Goal: Connect with others: Connect with other users

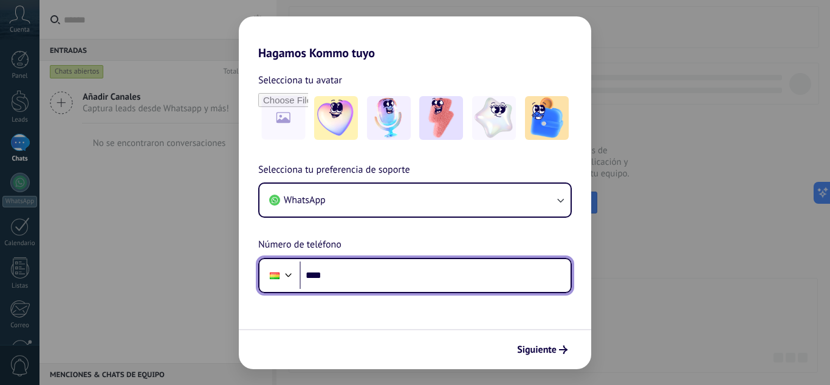
click at [287, 278] on div at bounding box center [288, 273] width 15 height 15
click at [323, 226] on div "Selecciona tu preferencia de soporte WhatsApp Número de teléfono Phone ****" at bounding box center [415, 227] width 352 height 131
click at [386, 281] on input "****" at bounding box center [435, 275] width 271 height 28
click at [403, 264] on input "****" at bounding box center [435, 275] width 271 height 28
type input "**********"
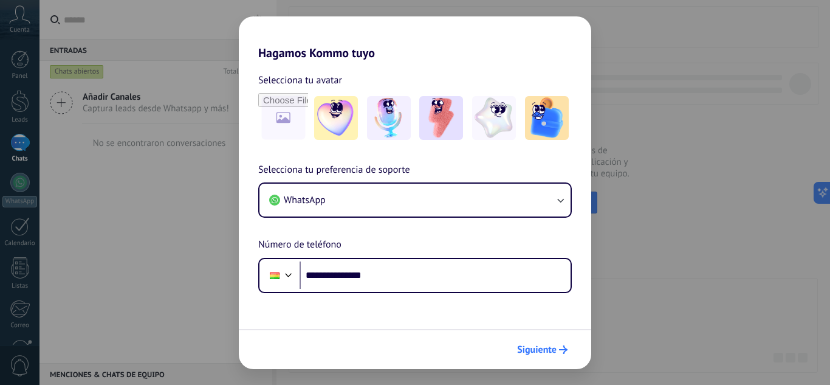
click at [536, 342] on button "Siguiente" at bounding box center [542, 349] width 61 height 21
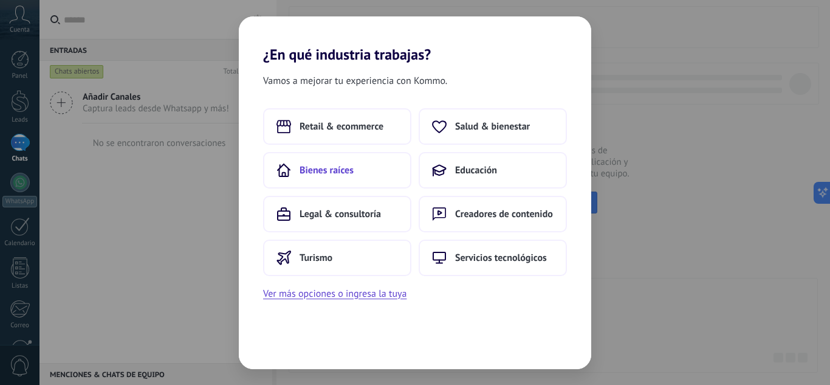
click at [369, 174] on button "Bienes raíces" at bounding box center [337, 170] width 148 height 36
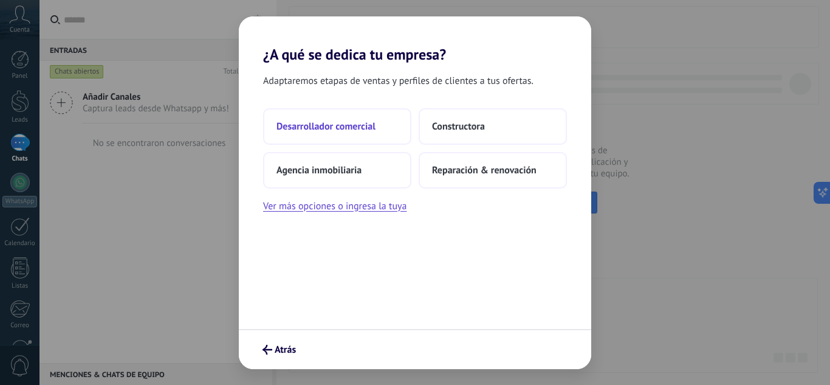
click at [348, 131] on span "Desarrollador comercial" at bounding box center [325, 126] width 99 height 12
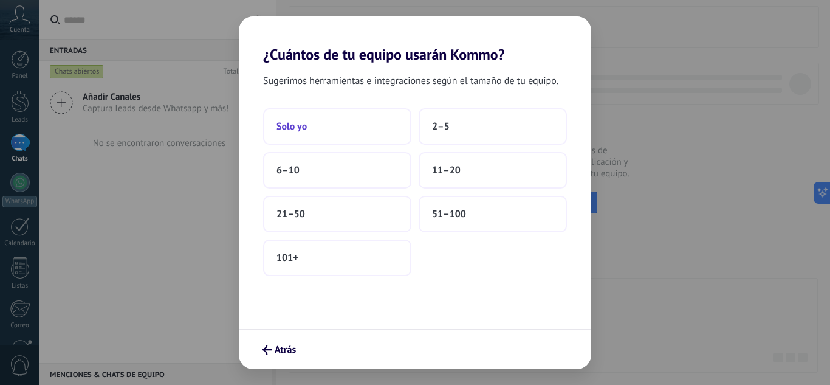
click at [349, 130] on button "Solo yo" at bounding box center [337, 126] width 148 height 36
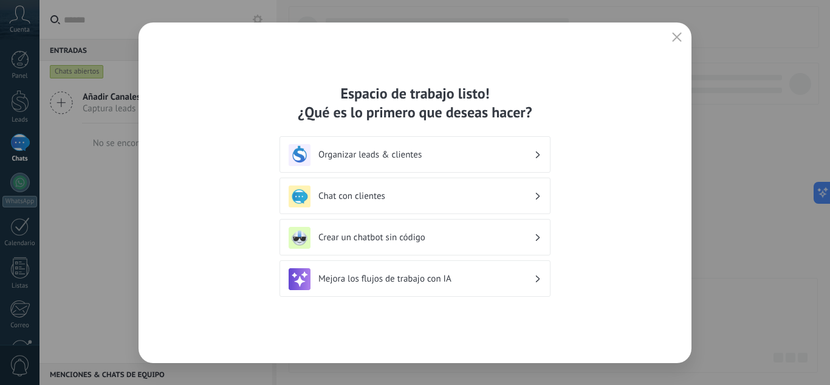
click at [405, 160] on div "Organizar leads & clientes" at bounding box center [415, 155] width 253 height 22
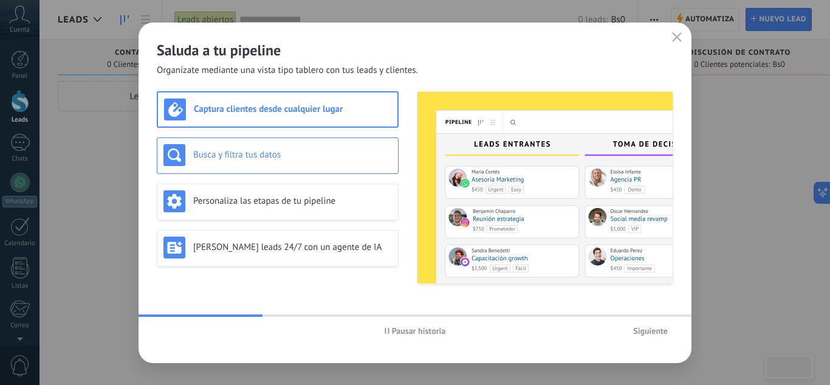
click at [317, 163] on div "Busca y filtra tus datos" at bounding box center [277, 155] width 228 height 22
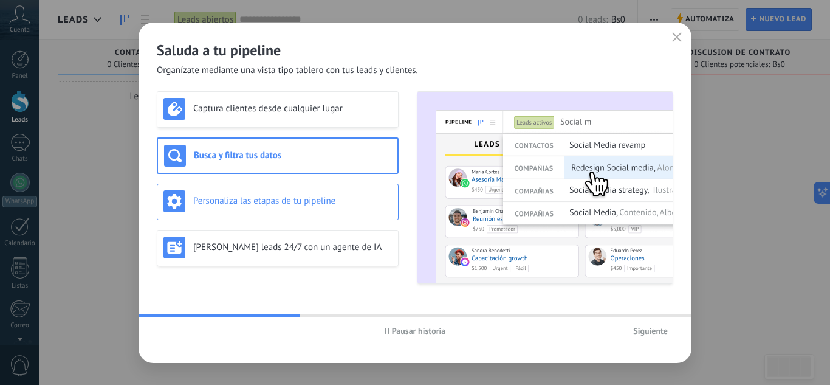
click at [319, 205] on h3 "Personaliza las etapas de tu pipeline" at bounding box center [292, 201] width 199 height 12
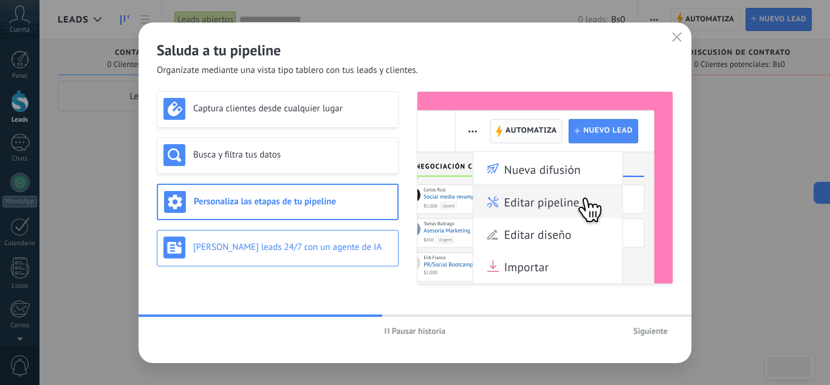
click at [312, 246] on h3 "[PERSON_NAME] leads 24/7 con un agente de IA" at bounding box center [292, 247] width 199 height 12
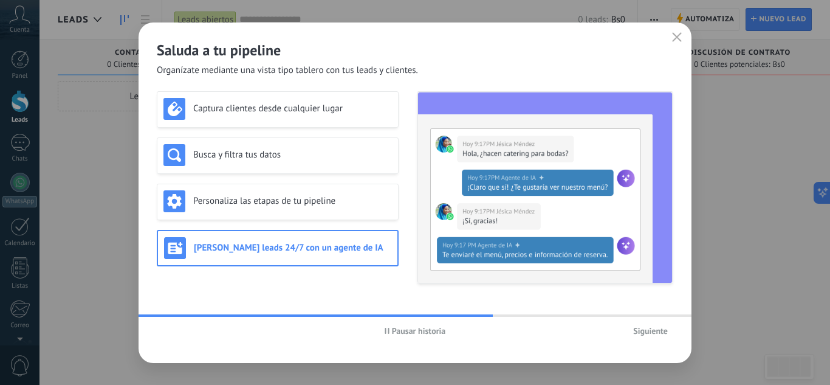
click at [649, 326] on span "Siguiente" at bounding box center [650, 330] width 35 height 9
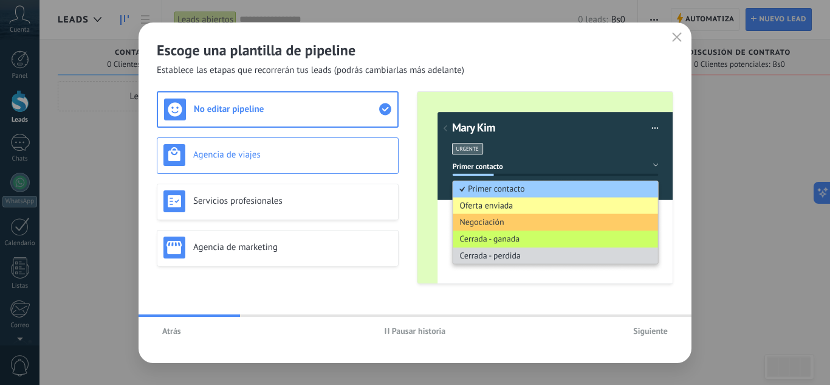
click at [289, 159] on h3 "Agencia de viajes" at bounding box center [292, 155] width 199 height 12
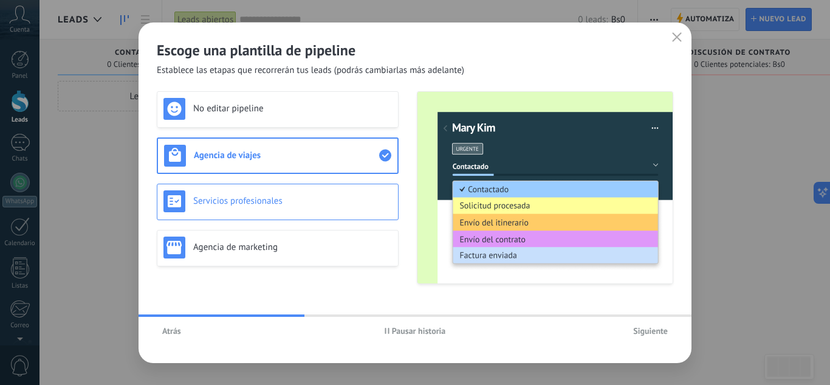
click at [301, 194] on div "Servicios profesionales" at bounding box center [277, 201] width 228 height 22
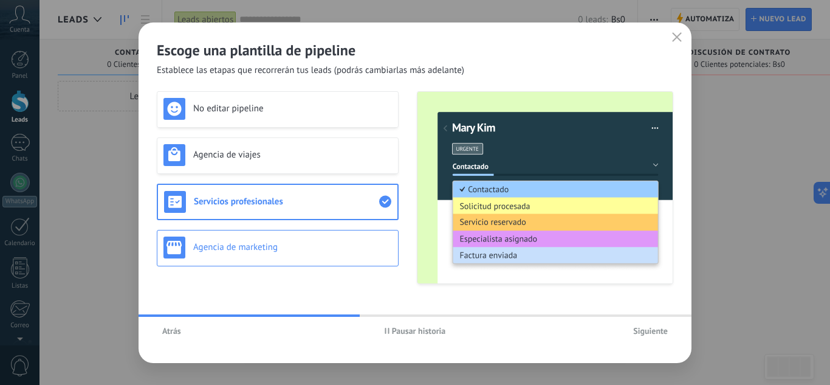
click at [302, 240] on div "Agencia de marketing" at bounding box center [277, 247] width 228 height 22
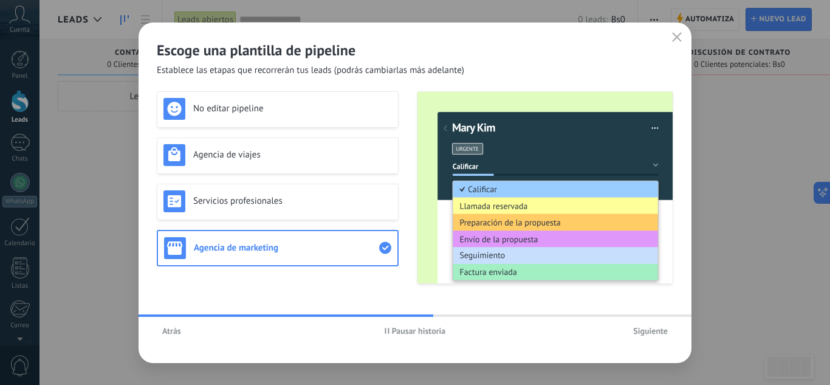
click at [651, 332] on span "Siguiente" at bounding box center [650, 330] width 35 height 9
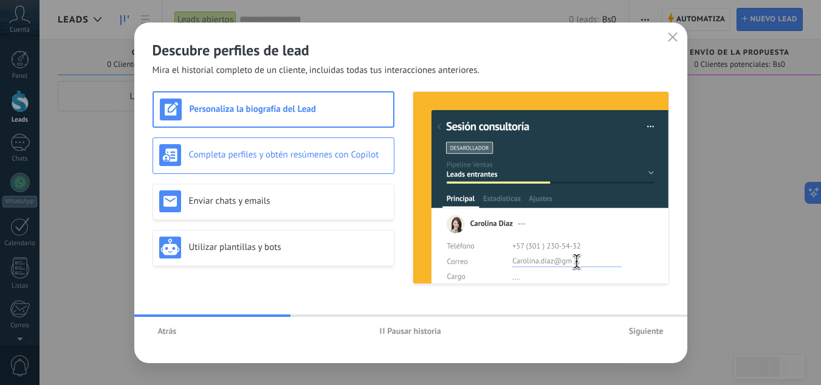
click at [338, 163] on div "Completa perfiles y obtén resúmenes con Copilot" at bounding box center [273, 155] width 228 height 22
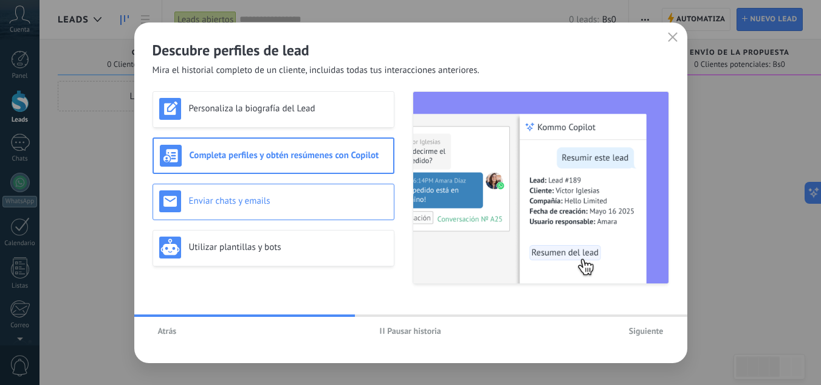
click at [332, 194] on div "Enviar chats y emails" at bounding box center [273, 201] width 228 height 22
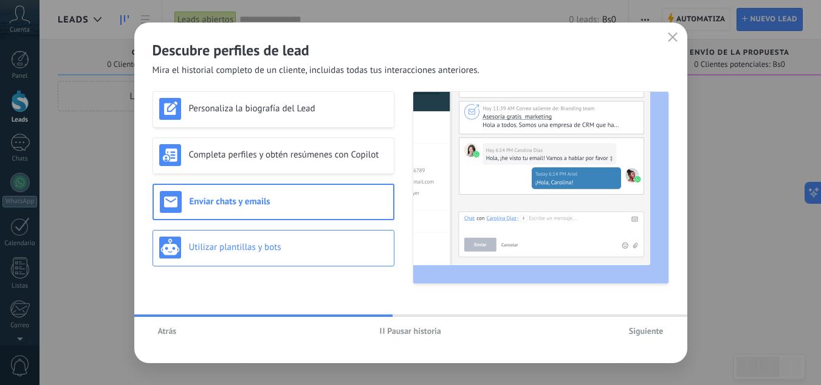
click at [324, 244] on h3 "Utilizar plantillas y bots" at bounding box center [288, 247] width 199 height 12
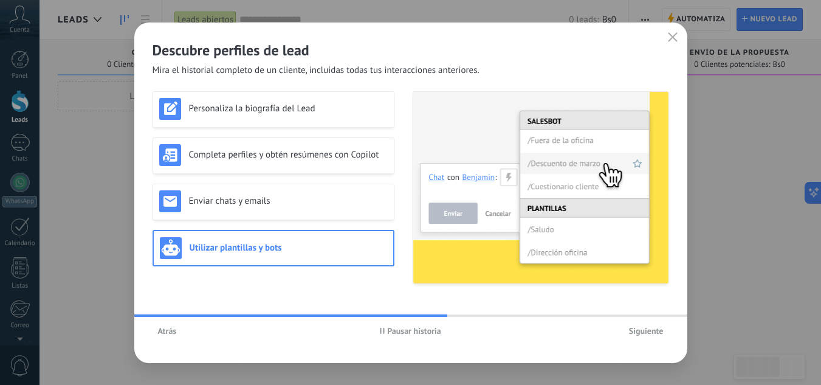
click at [653, 331] on span "Siguiente" at bounding box center [646, 330] width 35 height 9
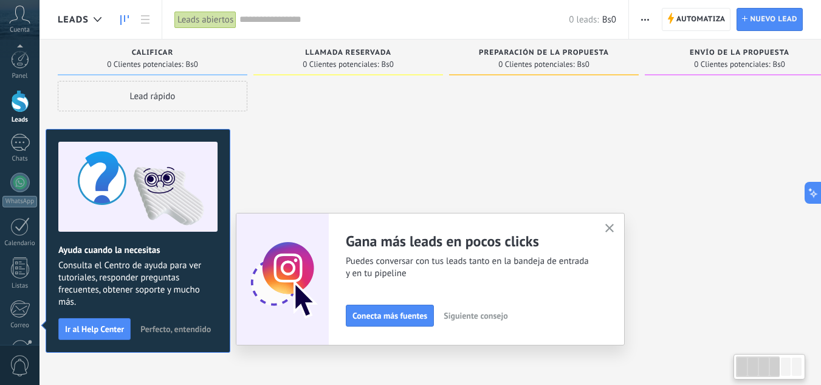
scroll to position [121, 0]
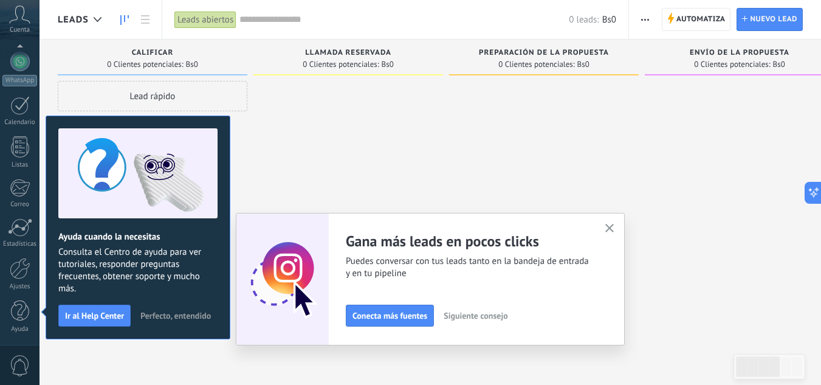
click at [614, 230] on icon "button" at bounding box center [609, 228] width 9 height 9
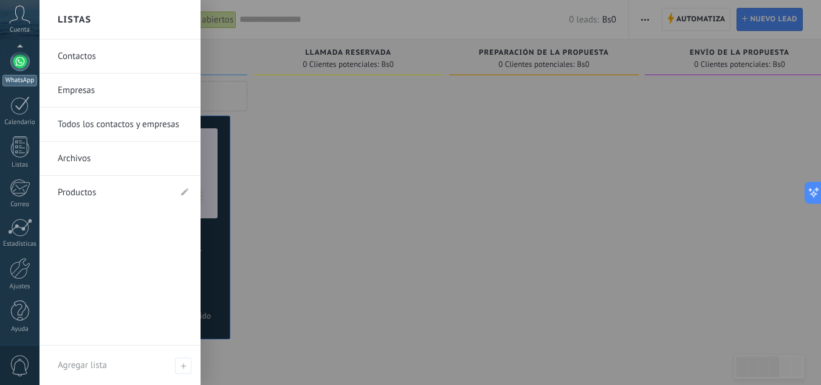
click at [16, 66] on div at bounding box center [19, 61] width 19 height 19
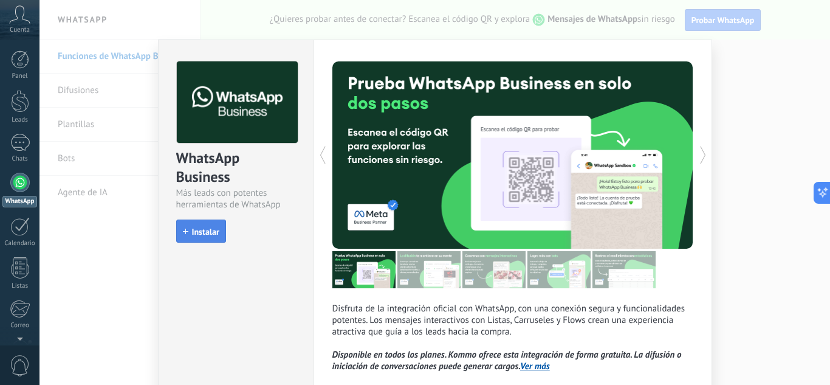
click at [200, 222] on button "Instalar" at bounding box center [201, 230] width 50 height 23
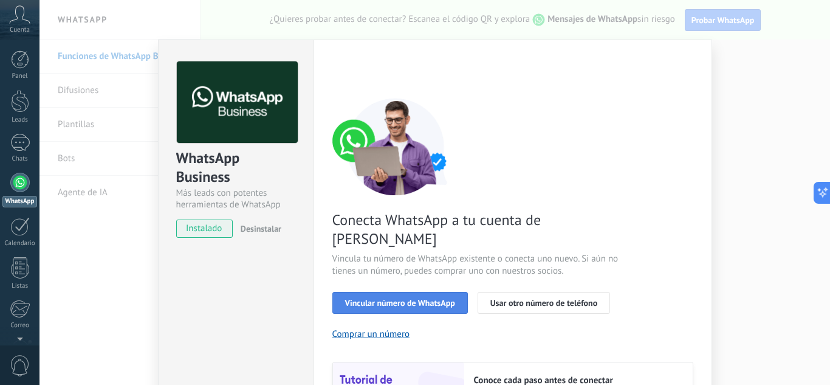
click at [406, 298] on span "Vincular número de WhatsApp" at bounding box center [400, 302] width 110 height 9
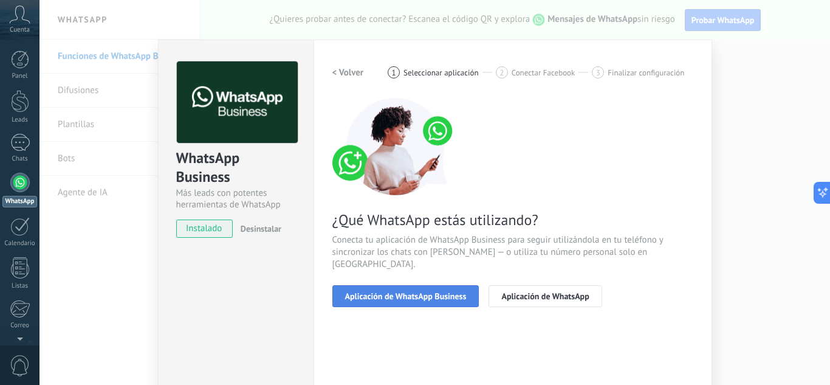
click at [428, 292] on span "Aplicación de WhatsApp Business" at bounding box center [406, 296] width 122 height 9
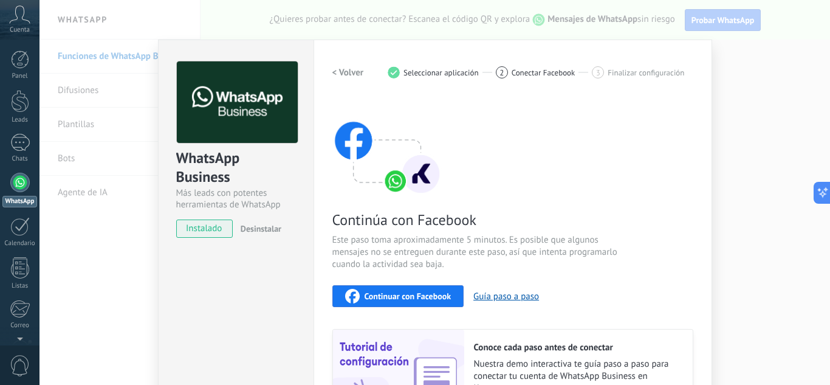
click at [420, 293] on span "Continuar con Facebook" at bounding box center [408, 296] width 87 height 9
